Goal: Contribute content: Contribute content

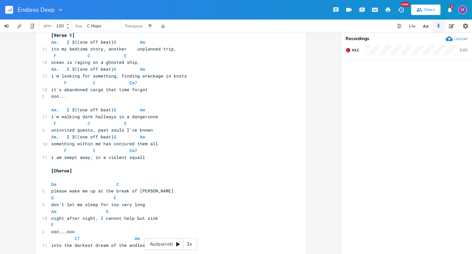
scroll to position [109, 0]
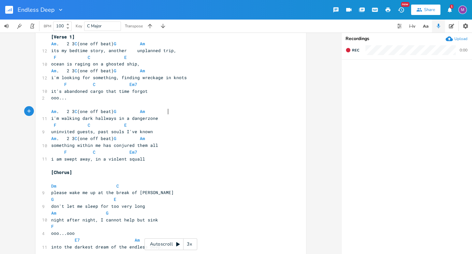
type textarea "Am. 2 3 C (one off beat)G Am"
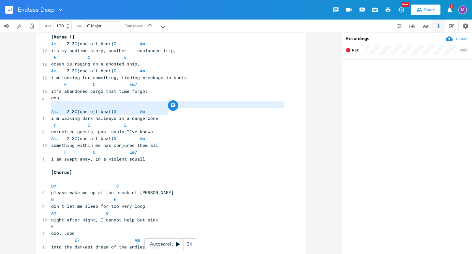
drag, startPoint x: 181, startPoint y: 112, endPoint x: 48, endPoint y: 107, distance: 133.4
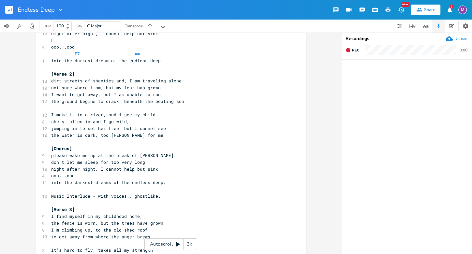
scroll to position [295, 0]
click at [73, 75] on pre "[Verse 2]" at bounding box center [167, 74] width 235 height 7
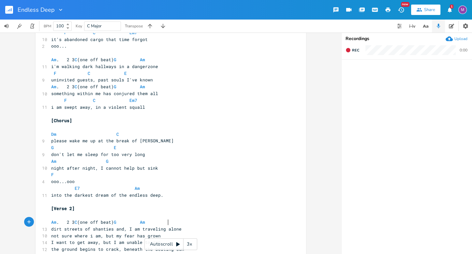
scroll to position [150, 0]
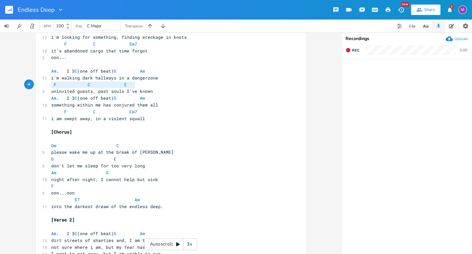
type textarea "i'm walking dark hallways in a dangerzone F C E"
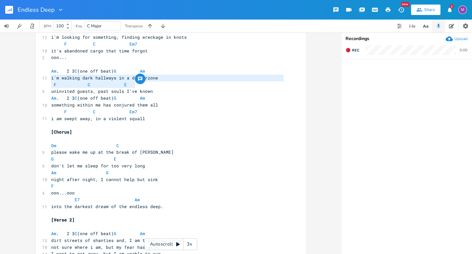
drag, startPoint x: 137, startPoint y: 85, endPoint x: 46, endPoint y: 80, distance: 91.0
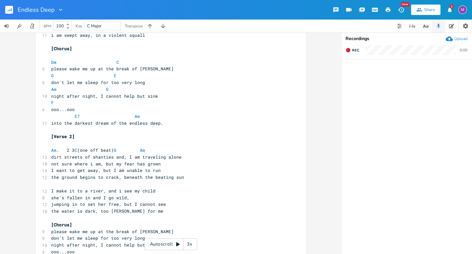
scroll to position [247, 0]
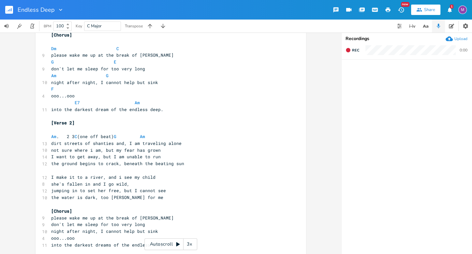
click at [179, 145] on pre "dirt streets of shanties and, I am traveling alone" at bounding box center [167, 143] width 235 height 7
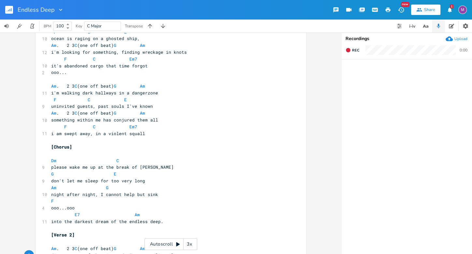
scroll to position [129, 0]
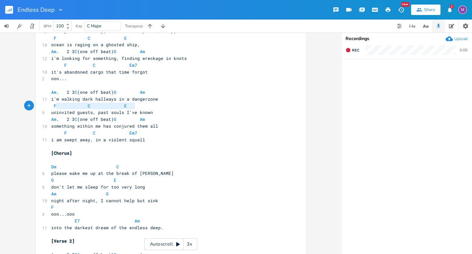
type textarea "F C E"
drag, startPoint x: 156, startPoint y: 106, endPoint x: 47, endPoint y: 107, distance: 108.8
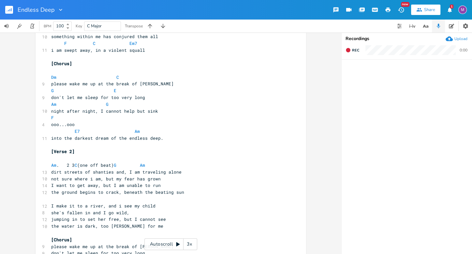
scroll to position [225, 0]
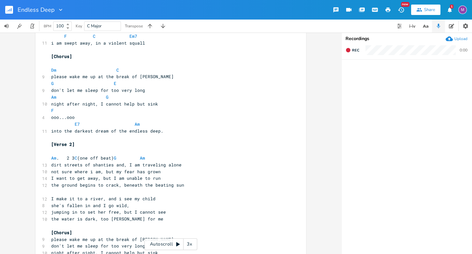
click at [185, 164] on pre "dirt streets of shanties and, I am traveling alone" at bounding box center [167, 165] width 235 height 7
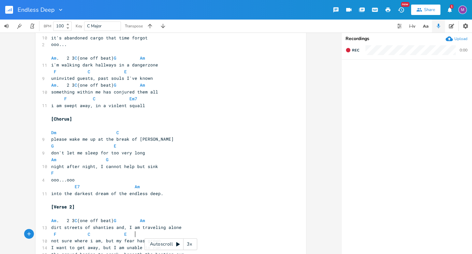
scroll to position [160, 0]
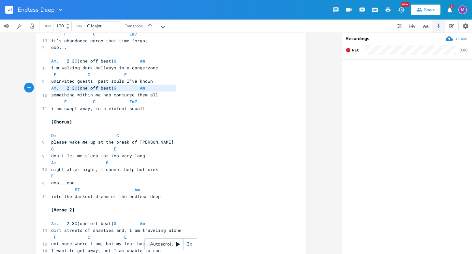
type textarea "Am. 2 3 C (one off beat) G Am"
drag, startPoint x: 179, startPoint y: 89, endPoint x: 49, endPoint y: 90, distance: 129.7
click at [50, 90] on pre "Am . 2 3 C (one off beat) G Am" at bounding box center [167, 88] width 235 height 7
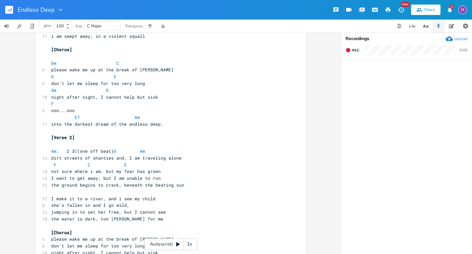
scroll to position [244, 0]
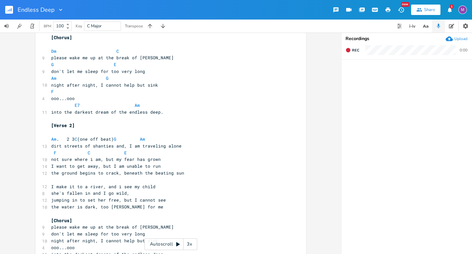
click at [160, 162] on pre "not sure where i am, but my fear has grown" at bounding box center [167, 159] width 235 height 7
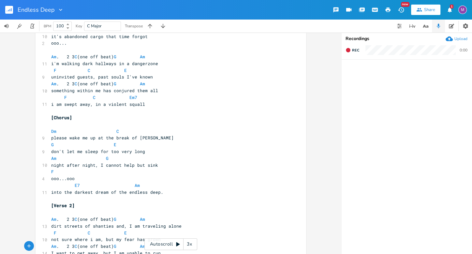
scroll to position [150, 0]
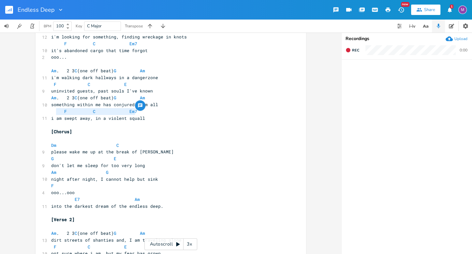
type textarea "F C Em7"
drag, startPoint x: 139, startPoint y: 113, endPoint x: 53, endPoint y: 112, distance: 86.0
click at [53, 112] on pre "F C Em7" at bounding box center [167, 111] width 235 height 7
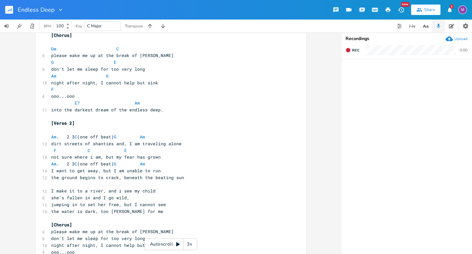
scroll to position [286, 0]
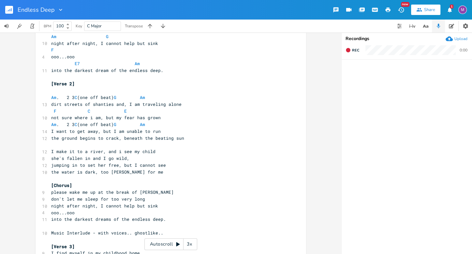
click at [172, 130] on pre "I want to get away, but I am unable to run" at bounding box center [167, 131] width 235 height 7
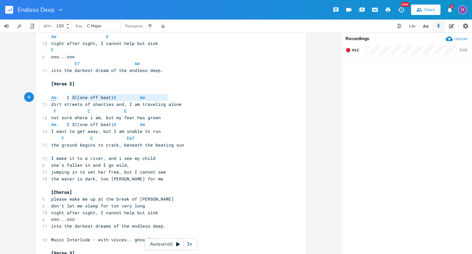
type textarea "Am. 2 3 C (one off beat)G Am"
drag, startPoint x: 171, startPoint y: 96, endPoint x: 47, endPoint y: 97, distance: 124.1
click at [47, 97] on div "Am. 2 3 C (one off beat)G Am x ​ [DATE] ​ 20 Uninvited Guests (dream - at night…" at bounding box center [171, 177] width 270 height 854
click at [51, 153] on pre "​" at bounding box center [167, 151] width 235 height 7
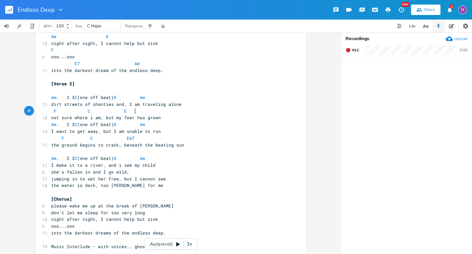
type textarea "F C E"
drag, startPoint x: 136, startPoint y: 112, endPoint x: 30, endPoint y: 111, distance: 105.9
click at [30, 111] on div "F C E x ​ [DATE] ​ 20 Uninvited Guests (dream - at night people showing up, str…" at bounding box center [170, 144] width 341 height 222
click at [155, 166] on pre "I make it to a river, and i see my child" at bounding box center [167, 165] width 235 height 7
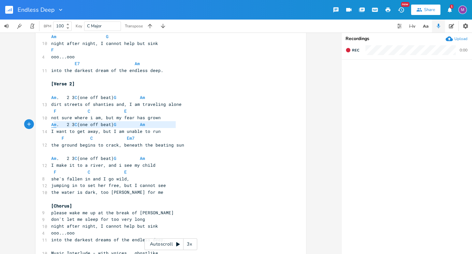
type textarea "Am. 2 3 C (one off beat) G Am"
drag, startPoint x: 182, startPoint y: 123, endPoint x: 47, endPoint y: 123, distance: 135.2
click at [47, 122] on div "Am. 2 3 C (one off beat) G Am x ​ [DATE] ​ 20 Uninvited Guests (dream - at nigh…" at bounding box center [171, 184] width 270 height 868
click at [128, 177] on pre "she's fallen in and I go wild," at bounding box center [167, 179] width 235 height 7
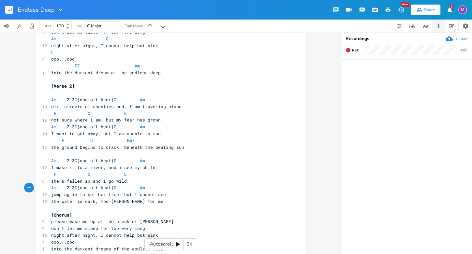
scroll to position [283, 0]
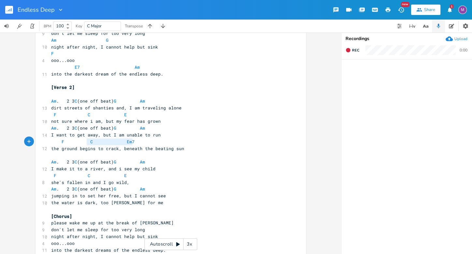
type textarea "F C Em7"
drag, startPoint x: 143, startPoint y: 143, endPoint x: 51, endPoint y: 140, distance: 92.3
click at [51, 140] on pre "F C Em7" at bounding box center [167, 141] width 235 height 7
click at [170, 196] on pre "jumping in to set her free, but I cannot see" at bounding box center [167, 196] width 235 height 7
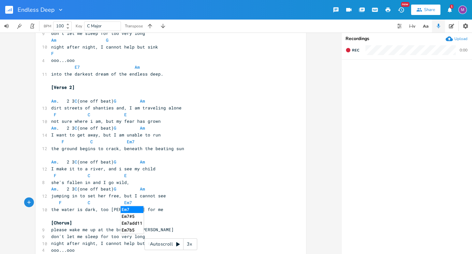
click at [222, 186] on pre "Am . 2 3 C (one off beat) G Am" at bounding box center [167, 189] width 235 height 7
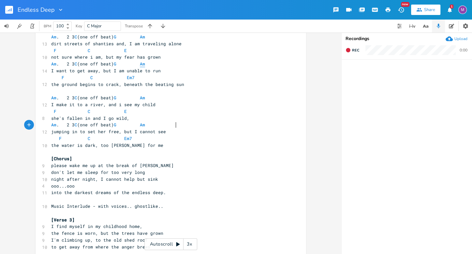
scroll to position [346, 0]
type textarea "Am. 2 3 C (one off beat)G Am"
drag, startPoint x: 168, startPoint y: 100, endPoint x: 35, endPoint y: 98, distance: 133.3
click at [36, 98] on div "Am. 2 3 C (one off beat)G Am x ​ [DATE] ​ 20 Uninvited Guests (dream - at night…" at bounding box center [171, 132] width 270 height 882
click at [73, 160] on pre "[Chorus]" at bounding box center [167, 159] width 235 height 7
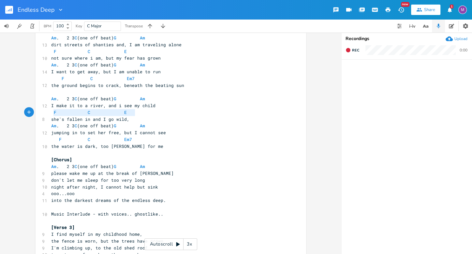
type textarea "F C E"
drag, startPoint x: 135, startPoint y: 114, endPoint x: 49, endPoint y: 110, distance: 85.5
click at [50, 110] on pre "F C E" at bounding box center [167, 112] width 235 height 7
click at [149, 175] on pre "please wake me up at the break of [PERSON_NAME]" at bounding box center [167, 173] width 235 height 7
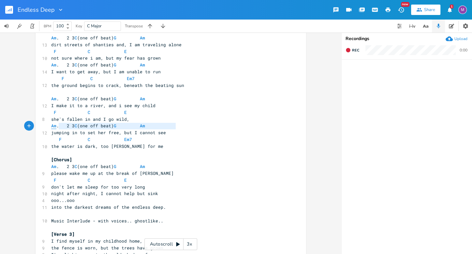
type textarea "Am. 2 3 C (one off beat) G Am"
drag, startPoint x: 181, startPoint y: 129, endPoint x: 48, endPoint y: 125, distance: 132.7
click at [50, 125] on pre "Am . 2 3 C (one off beat) G Am" at bounding box center [167, 126] width 235 height 7
click at [147, 186] on pre "don't let me sleep for too very long" at bounding box center [167, 187] width 235 height 7
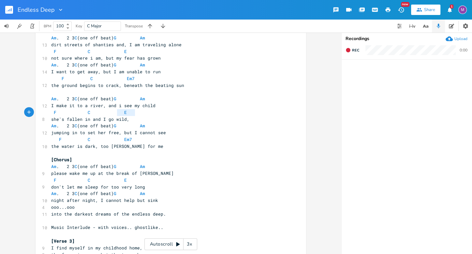
type textarea "C E"
drag, startPoint x: 134, startPoint y: 111, endPoint x: 65, endPoint y: 111, distance: 69.1
click at [60, 111] on pre "F C E" at bounding box center [167, 112] width 235 height 7
click at [131, 120] on pre "she's fallen in and I go wild," at bounding box center [167, 119] width 235 height 7
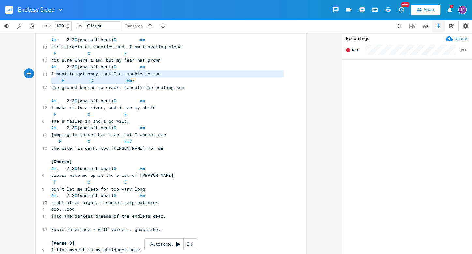
type textarea "F C Em7"
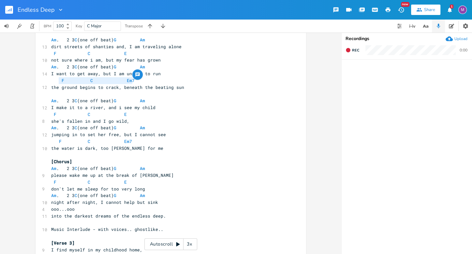
drag, startPoint x: 144, startPoint y: 78, endPoint x: 57, endPoint y: 80, distance: 87.3
click at [57, 80] on pre "F C Em7" at bounding box center [167, 80] width 235 height 7
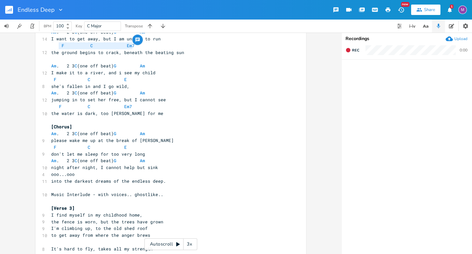
scroll to position [386, 0]
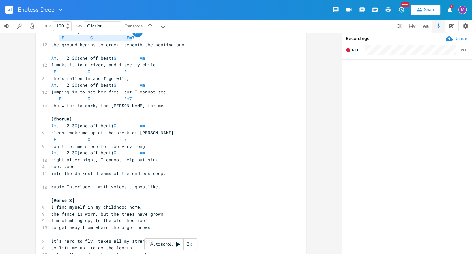
click at [156, 160] on pre "night after night, I cannot help but sink" at bounding box center [167, 159] width 235 height 7
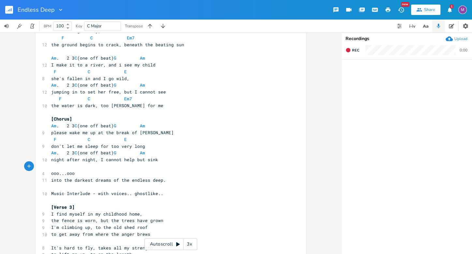
type textarea "F"
click at [74, 172] on pre "ooo...ooo" at bounding box center [167, 173] width 235 height 7
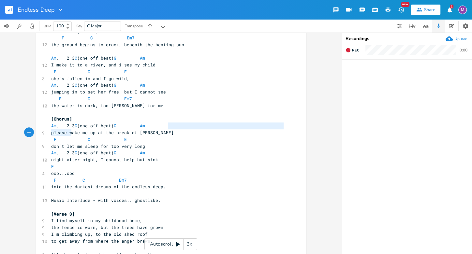
type textarea "Am. 2 3 C (one off beat)G Am"
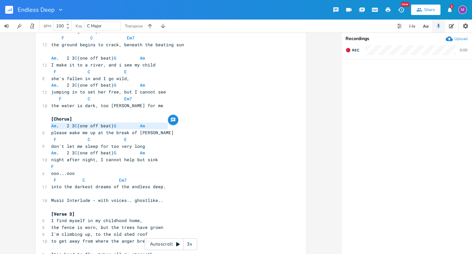
drag, startPoint x: 168, startPoint y: 126, endPoint x: 39, endPoint y: 129, distance: 129.1
click at [39, 129] on div "Am. 2 3 C (one off beat)G Am x ​ [DATE] ​ 20 Uninvited Guests (dream - at night…" at bounding box center [171, 108] width 270 height 916
click at [73, 216] on pre "[Verse 3]" at bounding box center [167, 214] width 235 height 7
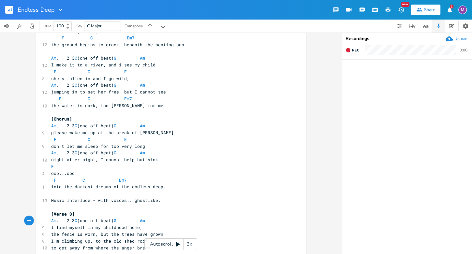
click at [138, 228] on span "I find myself in my childhood home," at bounding box center [96, 228] width 91 height 6
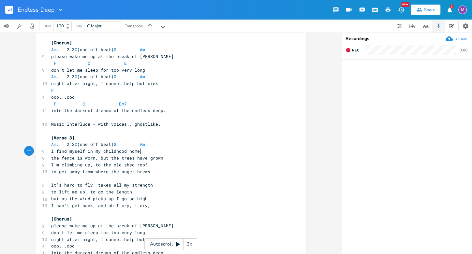
scroll to position [464, 0]
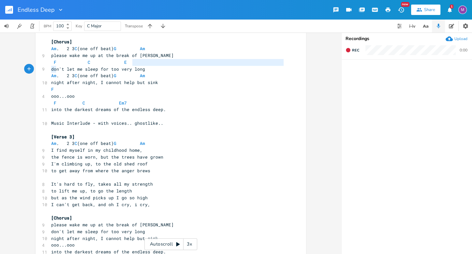
type textarea "d"
type textarea "F C E"
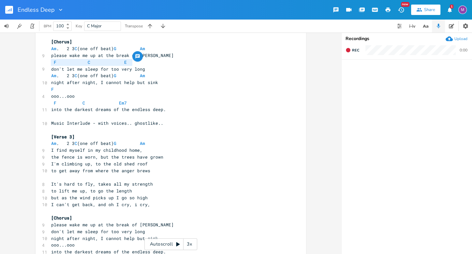
drag, startPoint x: 131, startPoint y: 64, endPoint x: 48, endPoint y: 63, distance: 83.4
click at [50, 63] on pre "F C E" at bounding box center [167, 62] width 235 height 7
click at [142, 152] on pre "I find myself in my childhood home," at bounding box center [167, 150] width 235 height 7
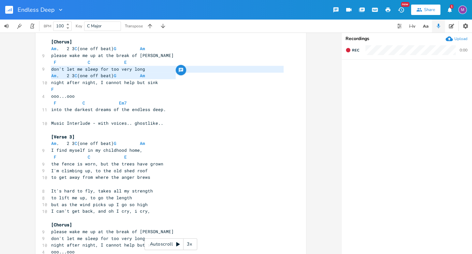
type textarea "Am. 2 3 C (one off beat) G Am"
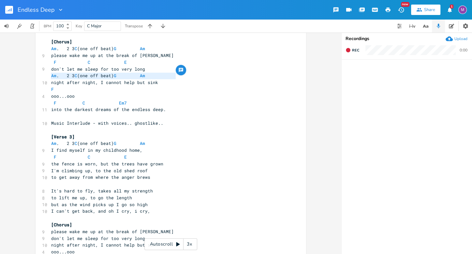
drag, startPoint x: 186, startPoint y: 75, endPoint x: 40, endPoint y: 18, distance: 156.5
click at [50, 66] on div "​ [DATE] ​ 20 Uninvited Guests (dream - at night people showing up, strange and…" at bounding box center [167, 39] width 235 height 908
click at [161, 165] on pre "the fence is worn, but the trees have grown" at bounding box center [167, 164] width 235 height 7
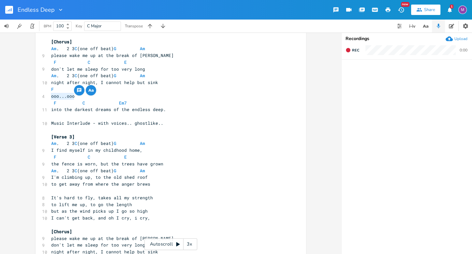
type textarea "F ooo...ooo"
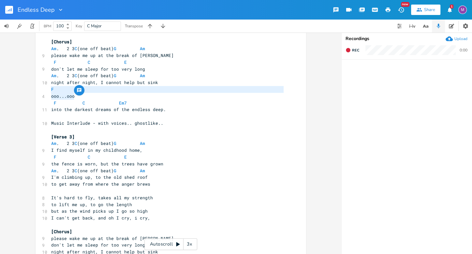
drag, startPoint x: 77, startPoint y: 98, endPoint x: 44, endPoint y: 93, distance: 33.1
click at [44, 93] on div "F ooo...ooo x ​ [DATE] ​ 20 Uninvited Guests (dream - at night people showing u…" at bounding box center [171, 41] width 270 height 936
click at [149, 179] on pre "I'm climbing up, to the old shed roof" at bounding box center [167, 177] width 235 height 7
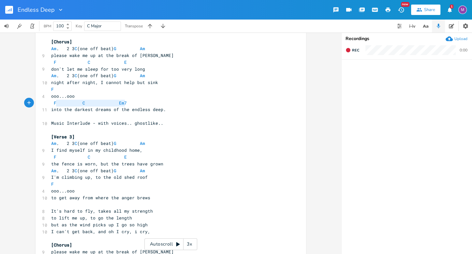
type textarea "F C Em7"
drag, startPoint x: 127, startPoint y: 102, endPoint x: 50, endPoint y: 102, distance: 77.2
click at [50, 102] on pre "F C Em7" at bounding box center [167, 103] width 235 height 7
click at [84, 191] on pre "ooo...ooo" at bounding box center [167, 191] width 235 height 7
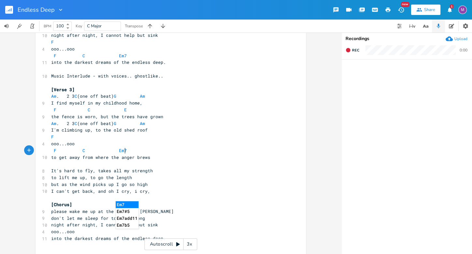
scroll to position [512, 0]
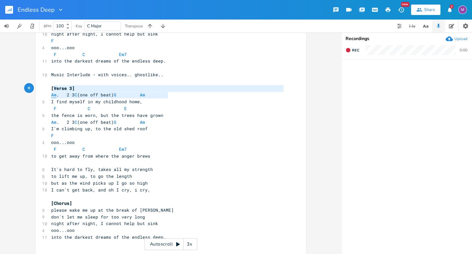
type textarea "Am. 2 3 C (one off beat)G Am"
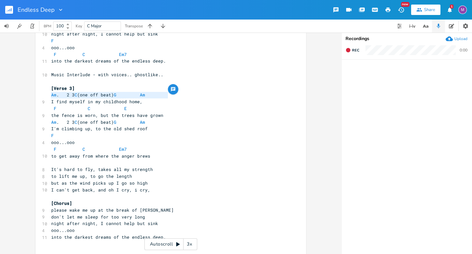
drag, startPoint x: 166, startPoint y: 96, endPoint x: 48, endPoint y: 95, distance: 118.6
click at [50, 95] on pre "Am . 2 3 C (one off beat) G Am" at bounding box center [167, 95] width 235 height 7
click at [51, 169] on span "It's hard to fly, takes all my strength" at bounding box center [102, 170] width 102 height 6
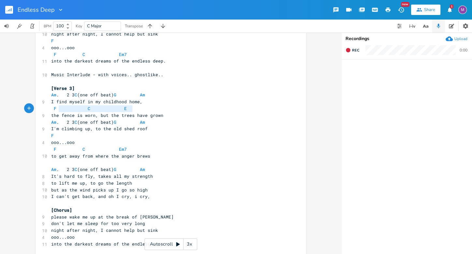
type textarea "F C E"
drag, startPoint x: 144, startPoint y: 109, endPoint x: 50, endPoint y: 103, distance: 94.7
click at [50, 106] on pre "F C E" at bounding box center [167, 108] width 235 height 7
click at [153, 179] on pre "It's hard to fly, takes all my strength" at bounding box center [167, 176] width 235 height 7
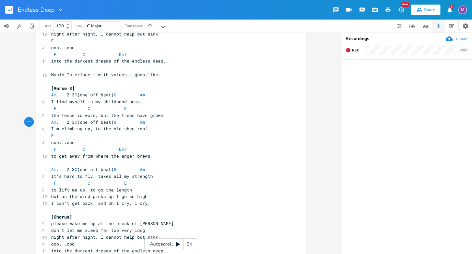
type textarea "Am. 2 3 C (one off beat) G Am"
drag, startPoint x: 182, startPoint y: 124, endPoint x: 36, endPoint y: 125, distance: 146.3
click at [36, 125] on div "Am. 2 3 C (one off beat) G Am x ​ [DATE] ​ 20 Uninvited Guests (dream - at nigh…" at bounding box center [171, 9] width 270 height 970
click at [131, 189] on pre "to lift me up, to go the length" at bounding box center [167, 190] width 235 height 7
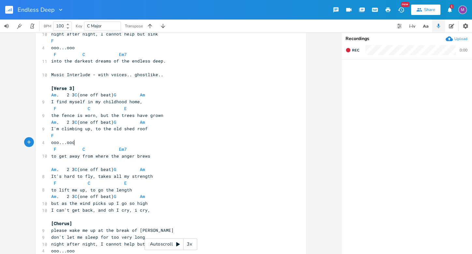
type textarea "F ooo...ooo"
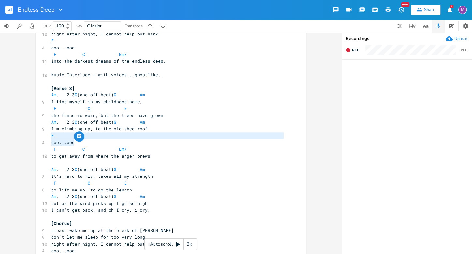
drag, startPoint x: 79, startPoint y: 144, endPoint x: 44, endPoint y: 137, distance: 35.7
click at [44, 137] on div "F ooo...ooo x ​ [DATE] ​ 20 Uninvited Guests (dream - at night people showing u…" at bounding box center [171, 12] width 270 height 977
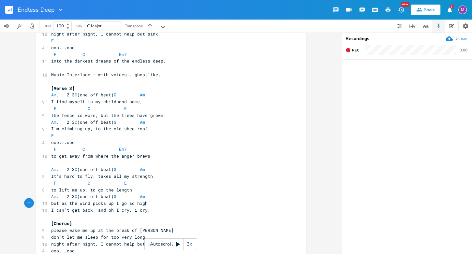
click at [147, 204] on pre "but as the wind picks up I go so high" at bounding box center [167, 203] width 235 height 7
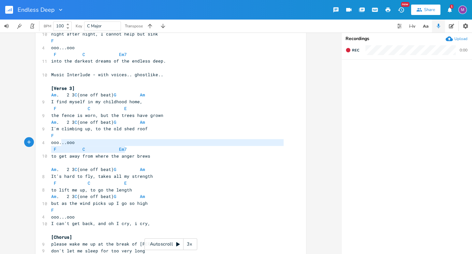
type textarea "C Em7"
drag, startPoint x: 135, startPoint y: 150, endPoint x: 60, endPoint y: 147, distance: 74.4
click at [60, 146] on pre "F C Em7" at bounding box center [167, 149] width 235 height 7
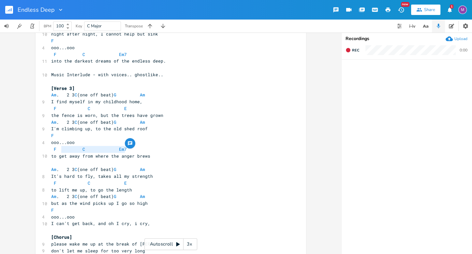
click at [110, 153] on span "to get away from where the anger brews" at bounding box center [100, 156] width 99 height 6
type textarea "F C Em7"
drag, startPoint x: 131, startPoint y: 148, endPoint x: 46, endPoint y: 150, distance: 85.1
click at [46, 150] on div "F C Em7 x ​ [DATE] ​ 20 Uninvited Guests (dream - at night people showing up, s…" at bounding box center [171, 19] width 270 height 990
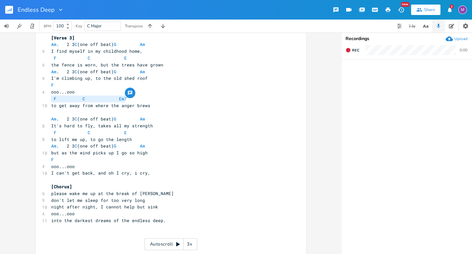
scroll to position [568, 0]
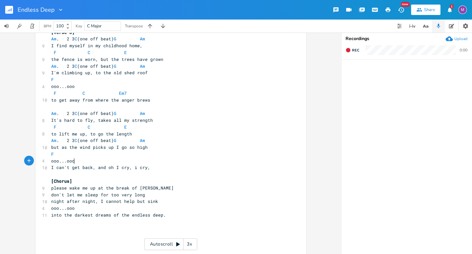
click at [76, 162] on pre "ooo...ooo" at bounding box center [167, 161] width 235 height 7
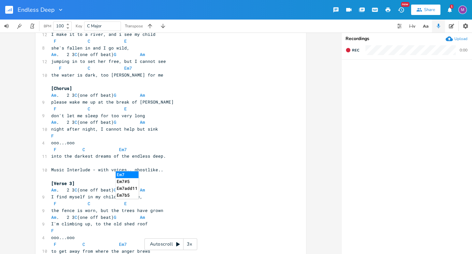
scroll to position [418, 0]
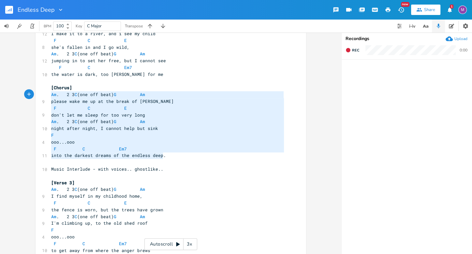
type textarea "[Chorus] Am. 2 3 C (one off beat)G Am please wake me up at the break of [PERSON…"
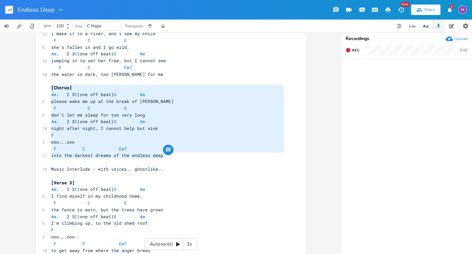
drag, startPoint x: 161, startPoint y: 158, endPoint x: 22, endPoint y: 88, distance: 155.1
click at [22, 88] on div "[Chorus] Am. 2 3 C (one off beat)G Am please wake me up at the break of [PERSON…" at bounding box center [170, 144] width 341 height 222
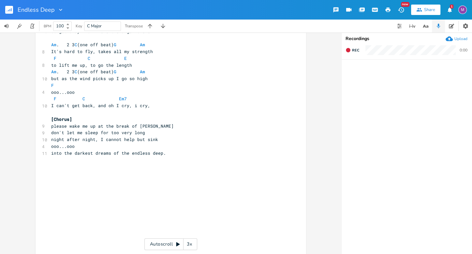
scroll to position [637, 0]
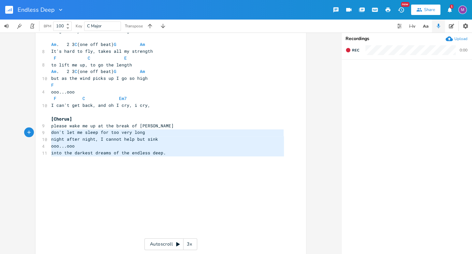
type textarea "[Chorus] please wake me up at the break of [PERSON_NAME] don't let me sleep for…"
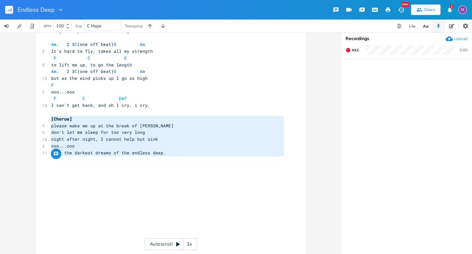
drag, startPoint x: 173, startPoint y: 162, endPoint x: 42, endPoint y: 116, distance: 138.9
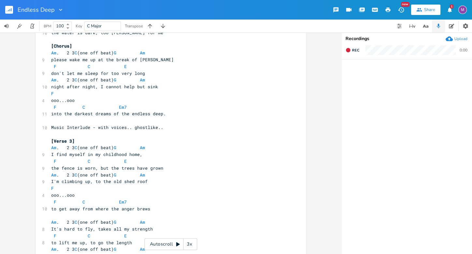
scroll to position [468, 0]
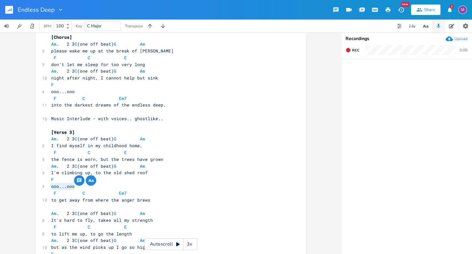
type textarea "F ooo...ooo"
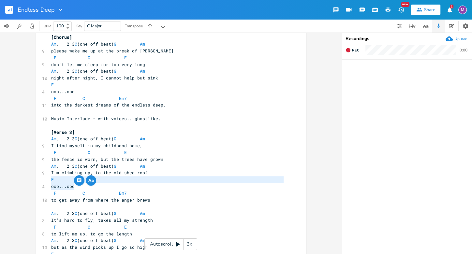
drag, startPoint x: 89, startPoint y: 185, endPoint x: 30, endPoint y: 181, distance: 59.5
click at [30, 181] on div "F ooo...ooo x ​ [DATE] ​ 20 Uninvited Guests (dream - at night people showing u…" at bounding box center [170, 144] width 341 height 222
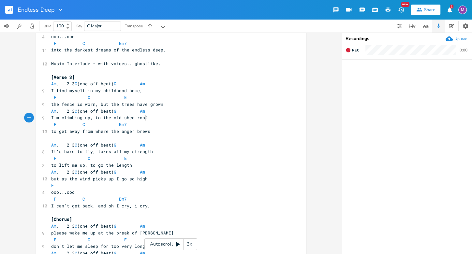
scroll to position [529, 0]
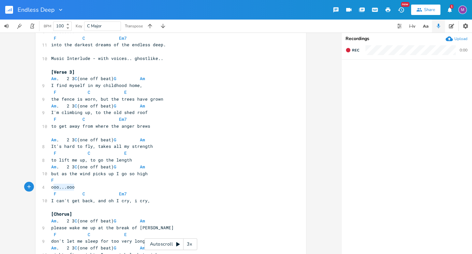
type textarea "F ooo...ooo"
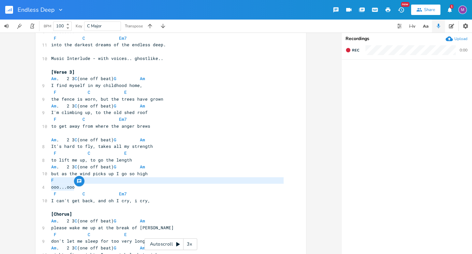
drag, startPoint x: 73, startPoint y: 187, endPoint x: 43, endPoint y: 181, distance: 30.7
click at [43, 181] on div "F ooo...ooo x ​ [DATE] ​ 20 Uninvited Guests (dream - at night people showing u…" at bounding box center [171, 13] width 270 height 1010
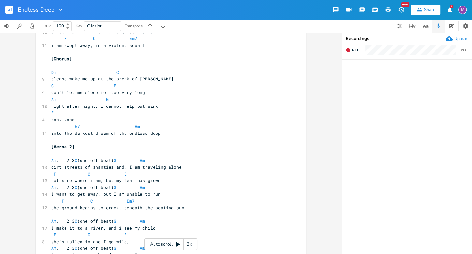
scroll to position [220, 0]
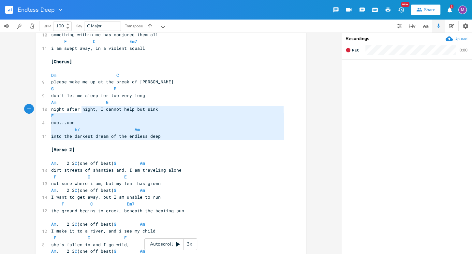
type textarea "[Chorus] Dm C please wake me up at the break of [PERSON_NAME] G E don't let me …"
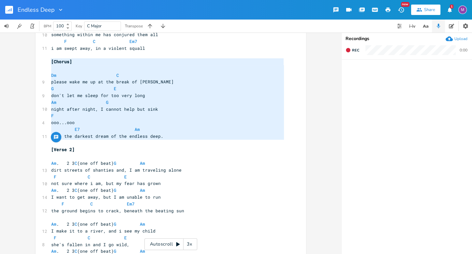
drag, startPoint x: 161, startPoint y: 140, endPoint x: 22, endPoint y: 64, distance: 159.2
click at [22, 64] on div "[Chorus] Dm C please wake me up at the break of [PERSON_NAME] G E don't let me …" at bounding box center [170, 144] width 341 height 222
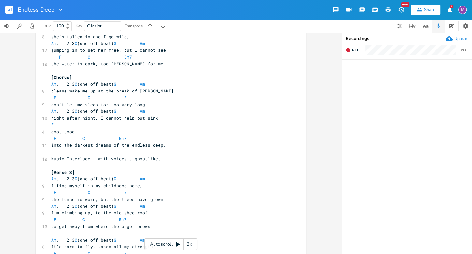
scroll to position [429, 0]
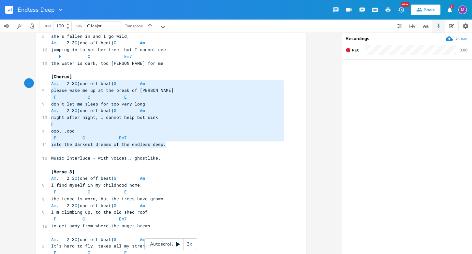
type textarea "[Chorus] Am. 2 3 C (one off beat)G Am please wake me up at the break of [PERSON…"
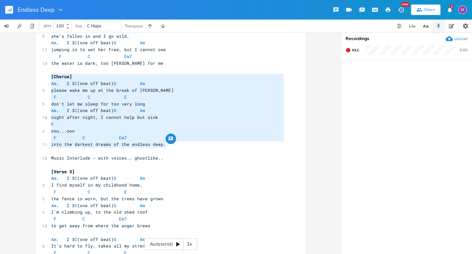
drag, startPoint x: 166, startPoint y: 145, endPoint x: 36, endPoint y: 80, distance: 146.2
click at [36, 80] on div "[Chorus] Am. 2 3 C (one off beat)G Am please wake me up at the break of [PERSON…" at bounding box center [171, 106] width 270 height 997
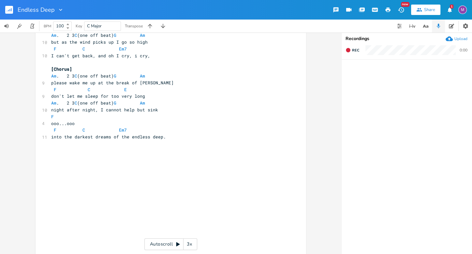
scroll to position [675, 0]
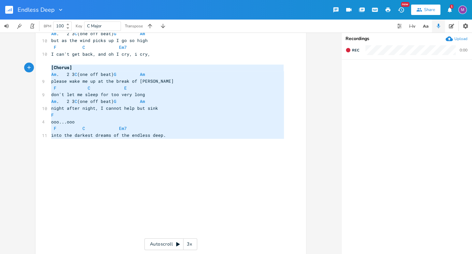
drag, startPoint x: 164, startPoint y: 142, endPoint x: 39, endPoint y: 69, distance: 144.4
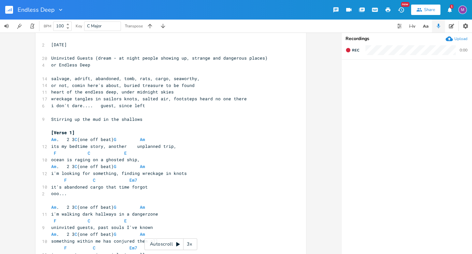
scroll to position [0, 0]
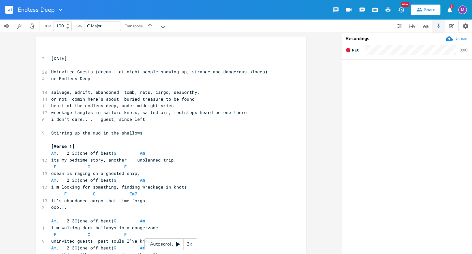
type textarea "[Chorus] Am. 2 3 C (one off beat)G Am please wake me up at the break of [PERSON…"
click at [189, 244] on div "3x" at bounding box center [189, 245] width 12 height 12
click at [189, 244] on div "4x" at bounding box center [189, 245] width 12 height 12
click at [189, 244] on div "5x" at bounding box center [189, 245] width 12 height 12
click at [189, 244] on div "1x" at bounding box center [189, 245] width 12 height 12
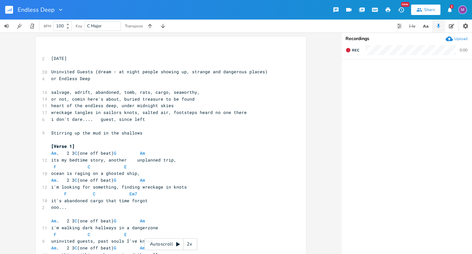
click at [177, 242] on icon at bounding box center [177, 244] width 5 height 5
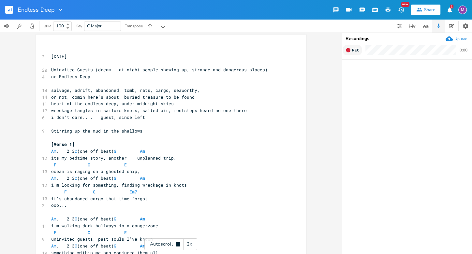
click at [348, 52] on icon "button" at bounding box center [348, 50] width 4 height 4
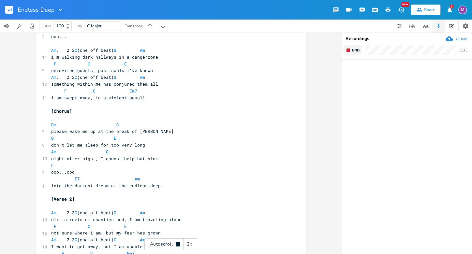
click at [353, 53] on button "End" at bounding box center [352, 50] width 19 height 10
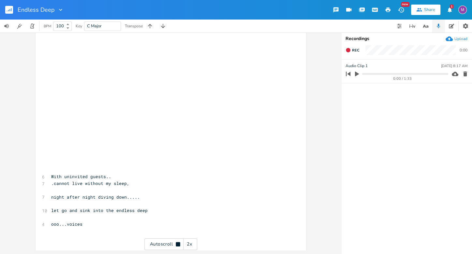
scroll to position [804, 0]
